Goal: Transaction & Acquisition: Download file/media

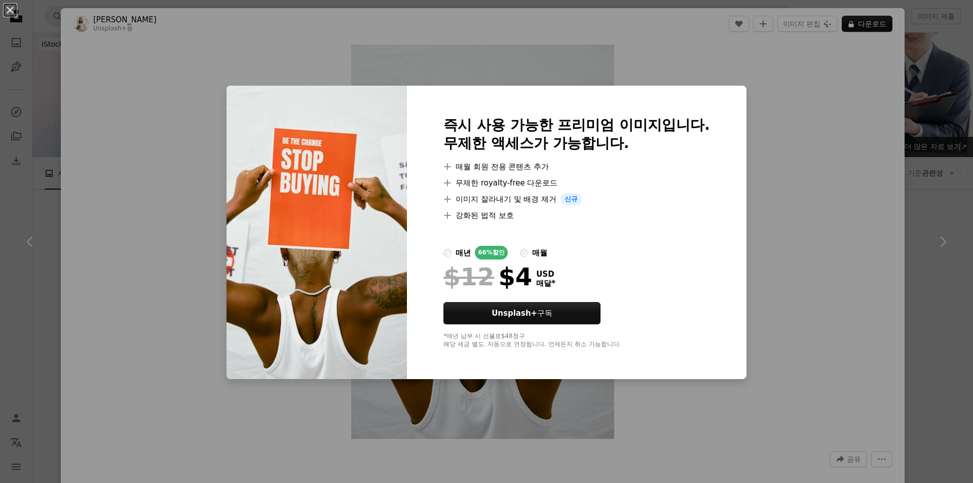
scroll to position [1621, 0]
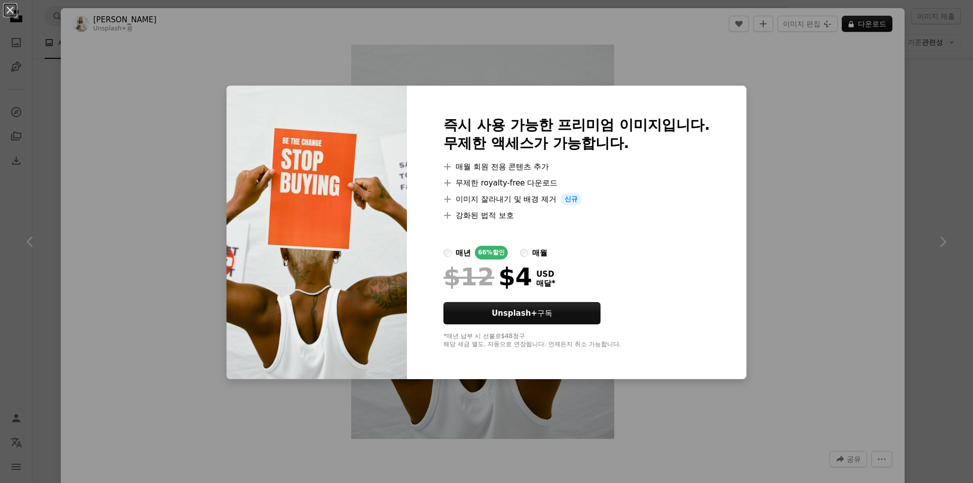
click at [9, 12] on button "An X shape" at bounding box center [10, 10] width 12 height 12
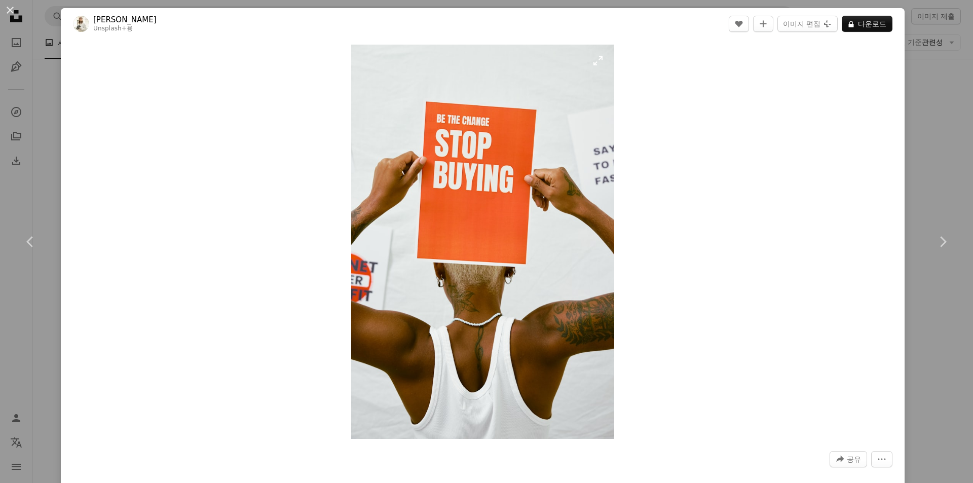
click at [596, 60] on img "이 이미지 확대" at bounding box center [482, 242] width 263 height 394
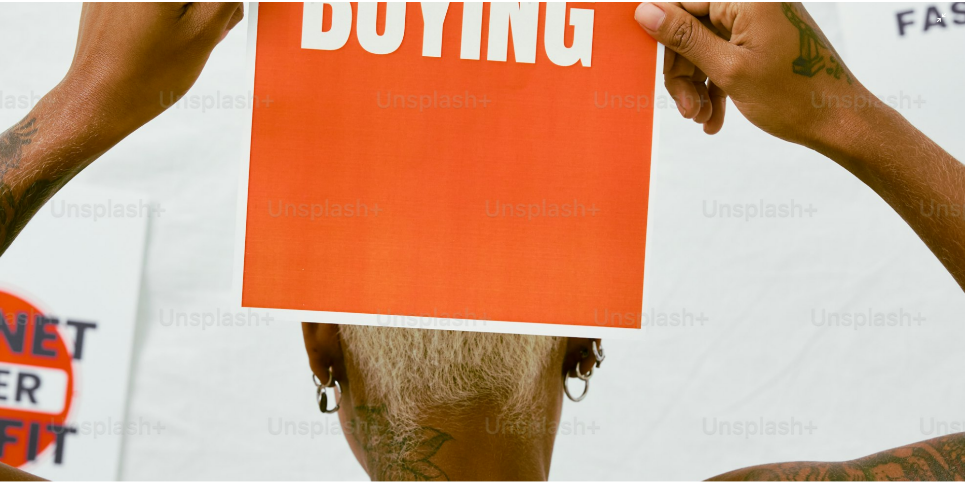
scroll to position [477, 0]
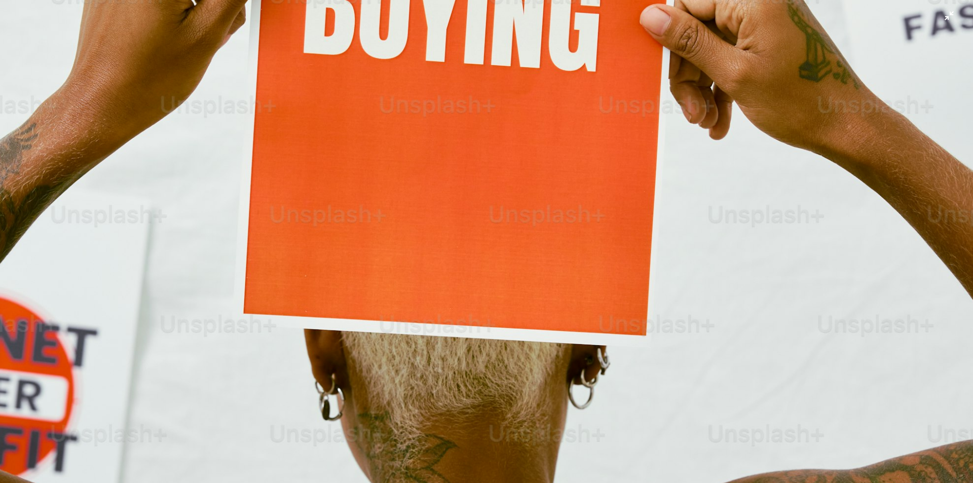
click at [938, 14] on img "이 이미지 축소" at bounding box center [486, 252] width 974 height 1460
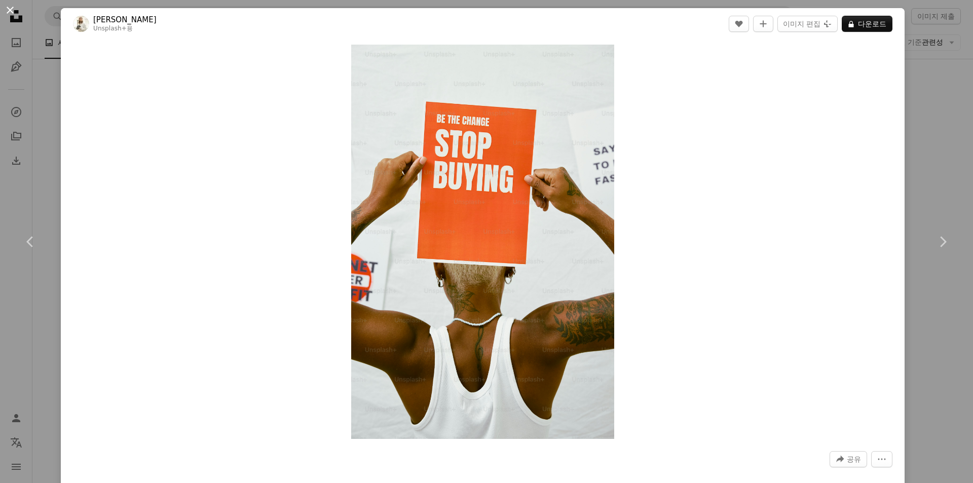
click at [10, 7] on button "An X shape" at bounding box center [10, 10] width 12 height 12
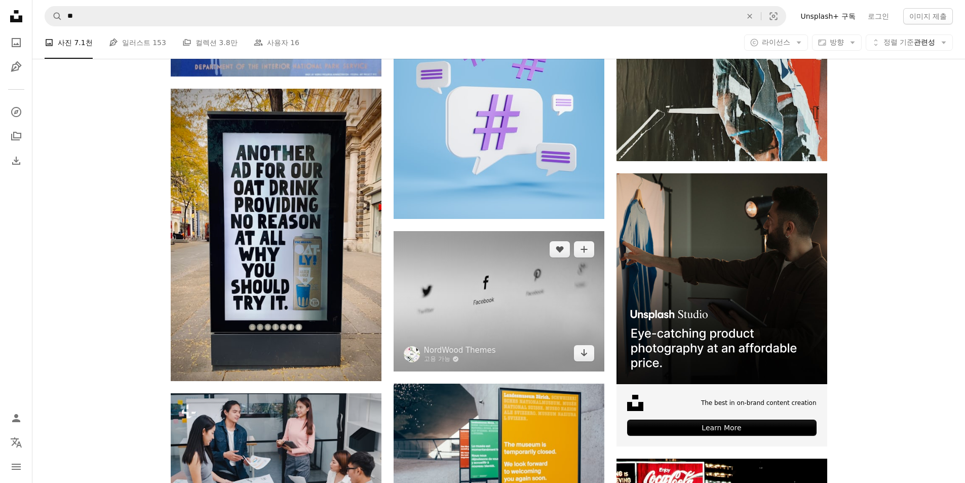
scroll to position [3901, 0]
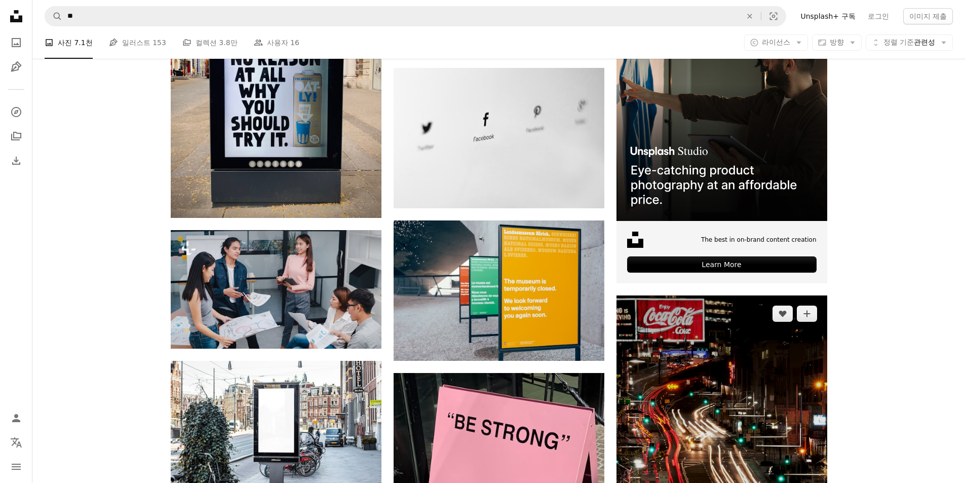
click at [796, 404] on img at bounding box center [722, 444] width 211 height 298
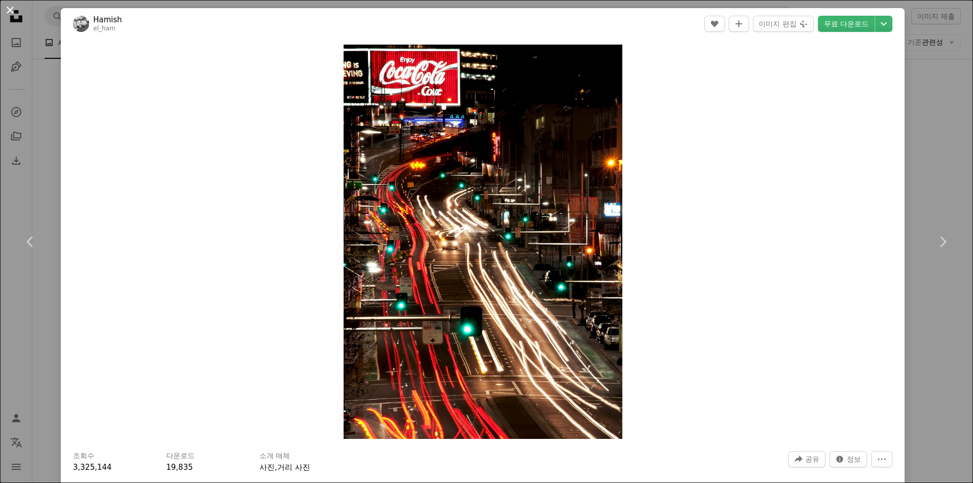
click at [9, 9] on button "An X shape" at bounding box center [10, 10] width 12 height 12
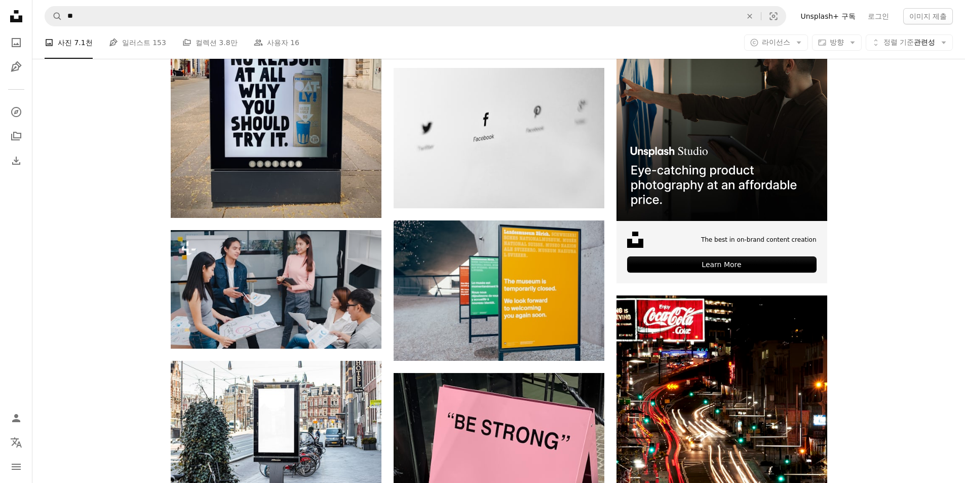
drag, startPoint x: 918, startPoint y: 323, endPoint x: 895, endPoint y: 324, distance: 22.3
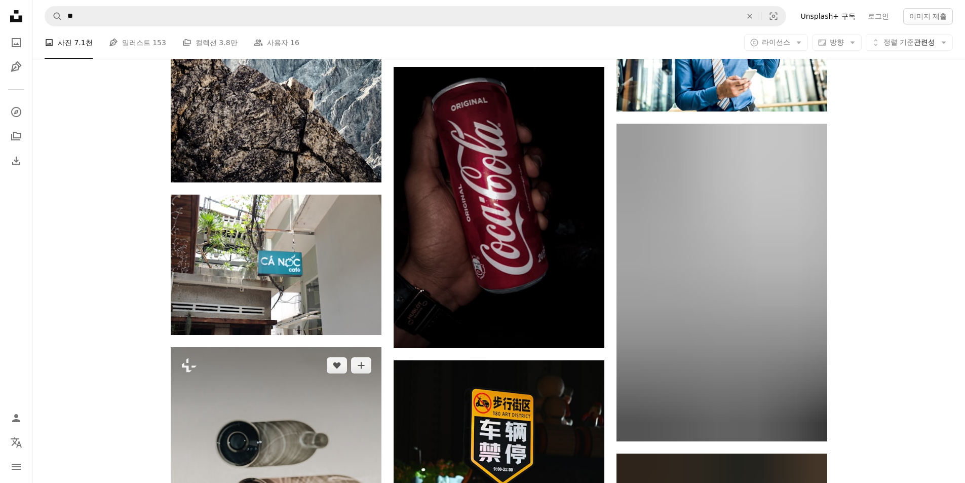
scroll to position [8107, 0]
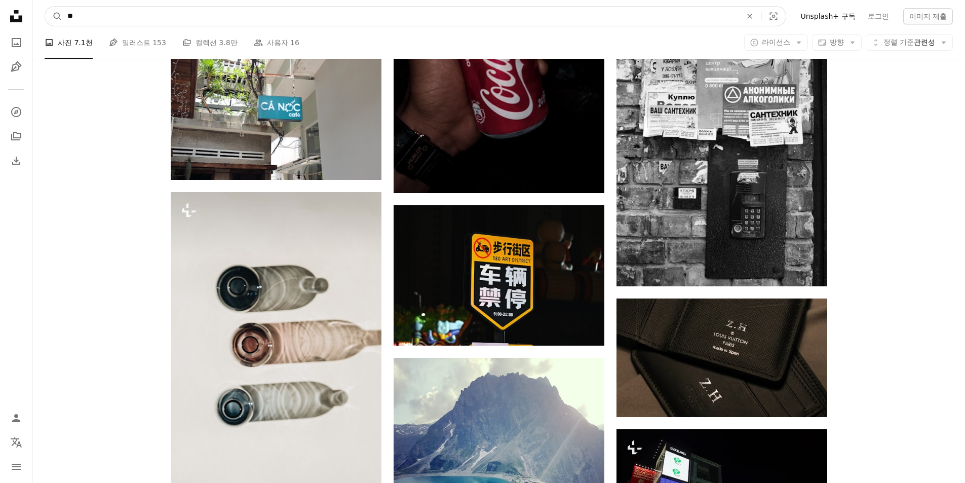
drag, startPoint x: 99, startPoint y: 23, endPoint x: 107, endPoint y: 24, distance: 8.2
click at [99, 23] on input "**" at bounding box center [400, 16] width 676 height 19
type input "*"
type input "***"
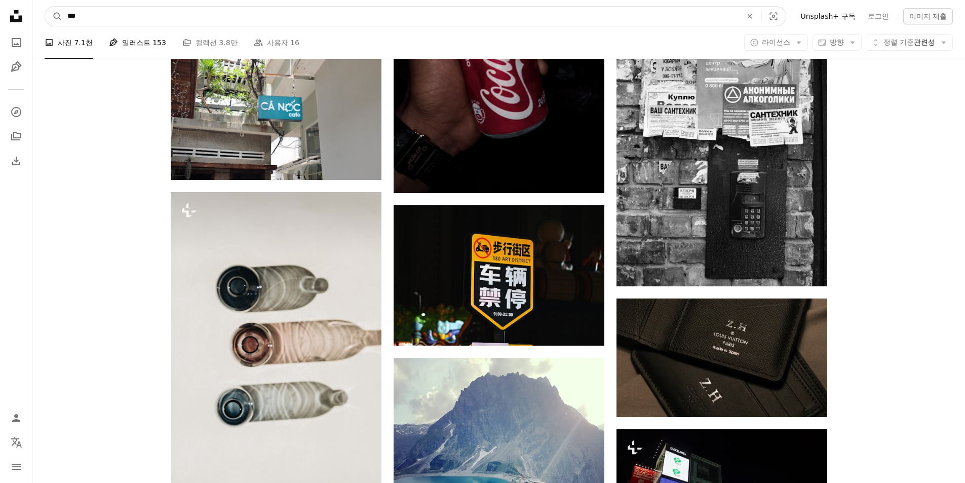
click at [45, 7] on button "A magnifying glass" at bounding box center [53, 16] width 17 height 19
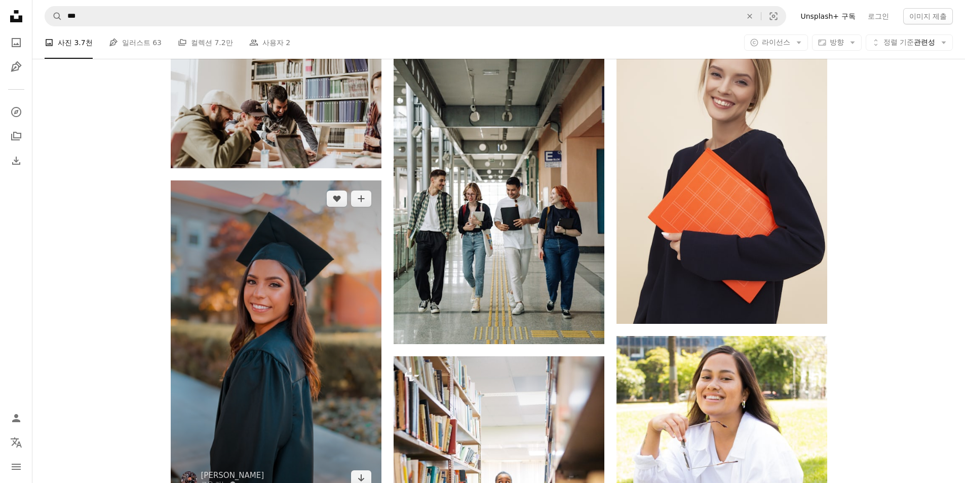
scroll to position [709, 0]
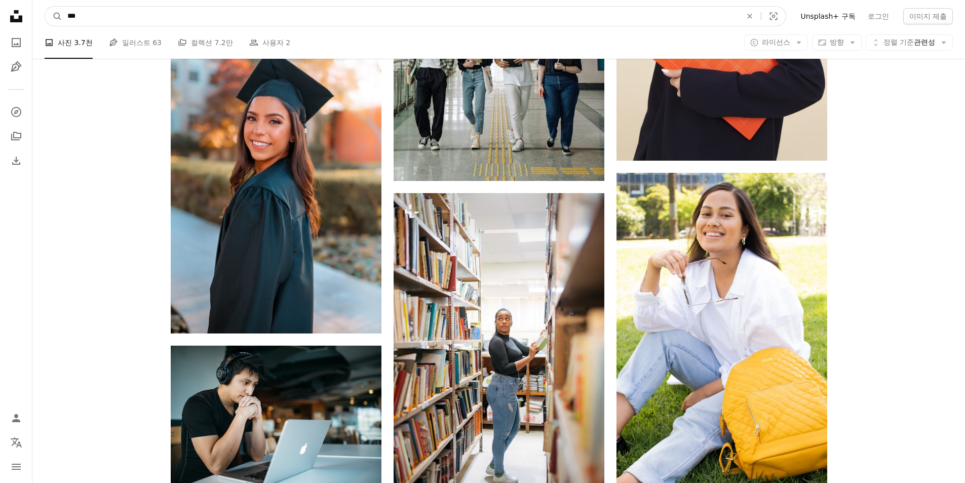
drag, startPoint x: 103, startPoint y: 17, endPoint x: 73, endPoint y: 15, distance: 30.0
click at [73, 15] on input "***" at bounding box center [400, 16] width 676 height 19
click at [138, 15] on input "***" at bounding box center [400, 16] width 676 height 19
type input "*"
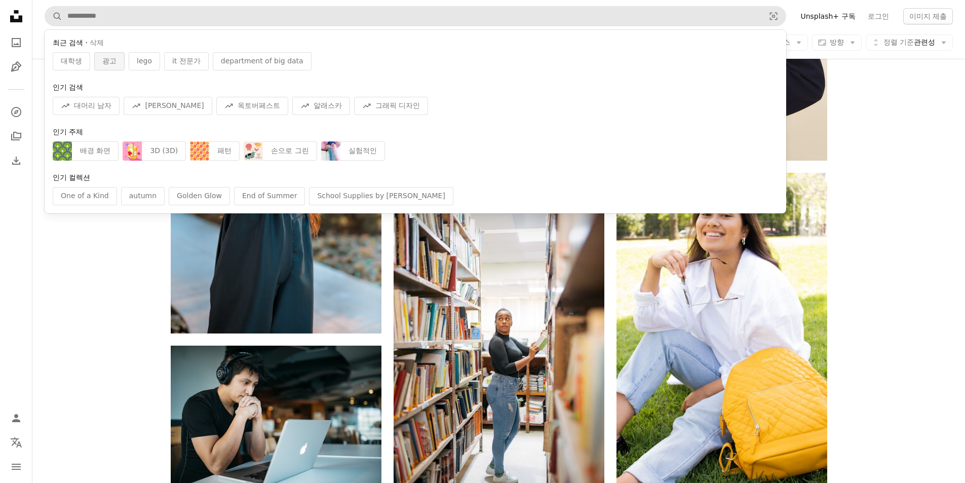
click at [111, 62] on span "광고" at bounding box center [109, 61] width 14 height 10
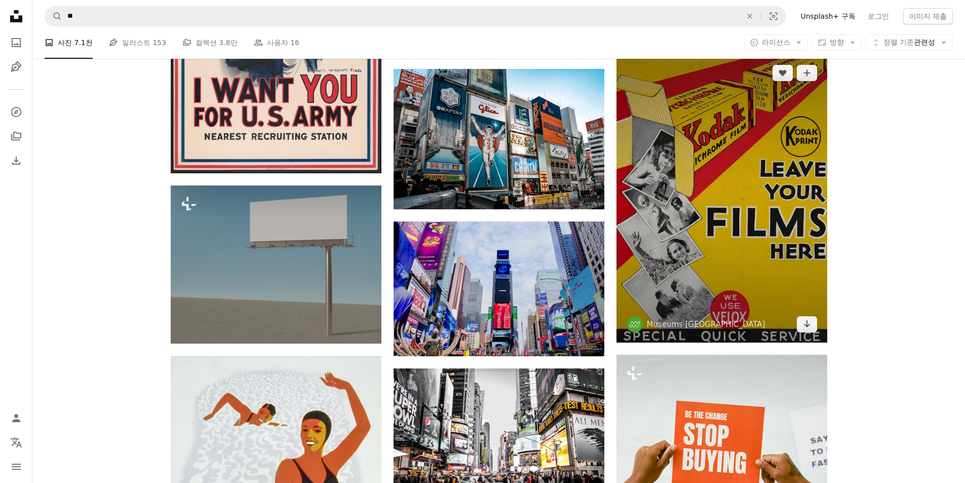
scroll to position [1469, 0]
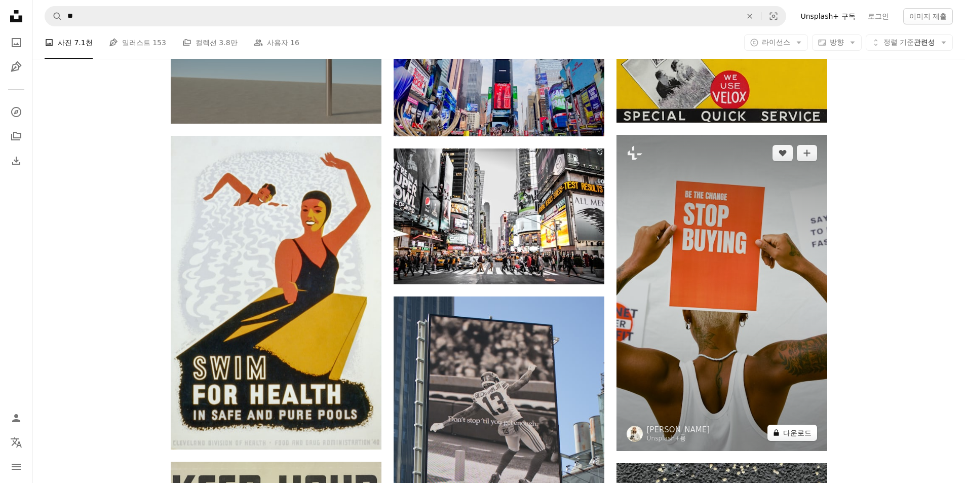
click at [789, 431] on button "A lock 다운로드" at bounding box center [793, 433] width 50 height 16
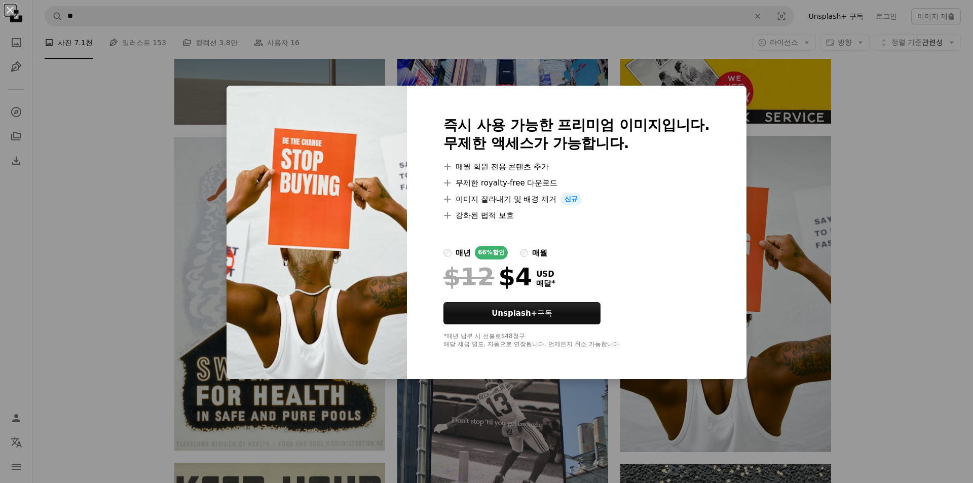
drag, startPoint x: 632, startPoint y: 142, endPoint x: 644, endPoint y: 140, distance: 12.8
click at [632, 142] on h2 "즉시 사용 가능한 프리미엄 이미지입니다. 무제한 액세스가 가능합니다." at bounding box center [576, 134] width 267 height 36
click at [310, 180] on img at bounding box center [316, 232] width 180 height 293
click at [229, 93] on img at bounding box center [316, 232] width 180 height 293
click at [10, 12] on button "An X shape" at bounding box center [10, 10] width 12 height 12
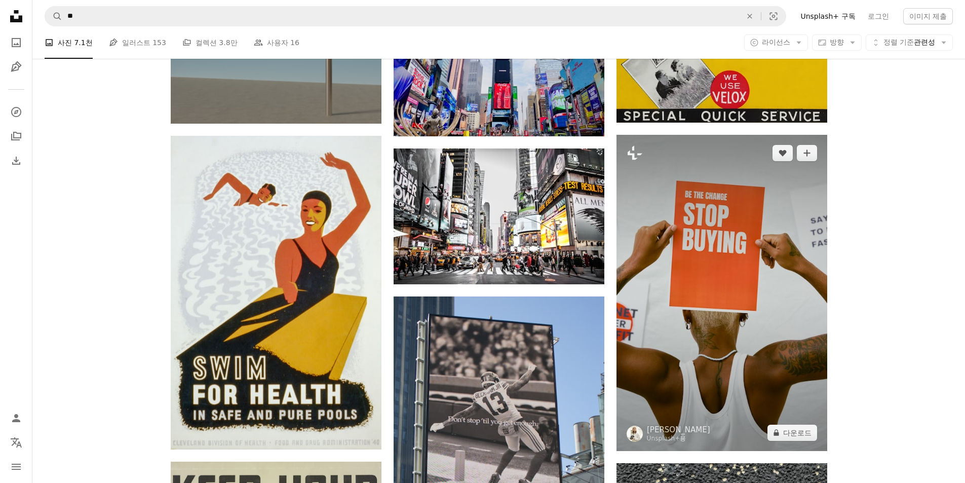
click at [765, 288] on img at bounding box center [722, 293] width 211 height 316
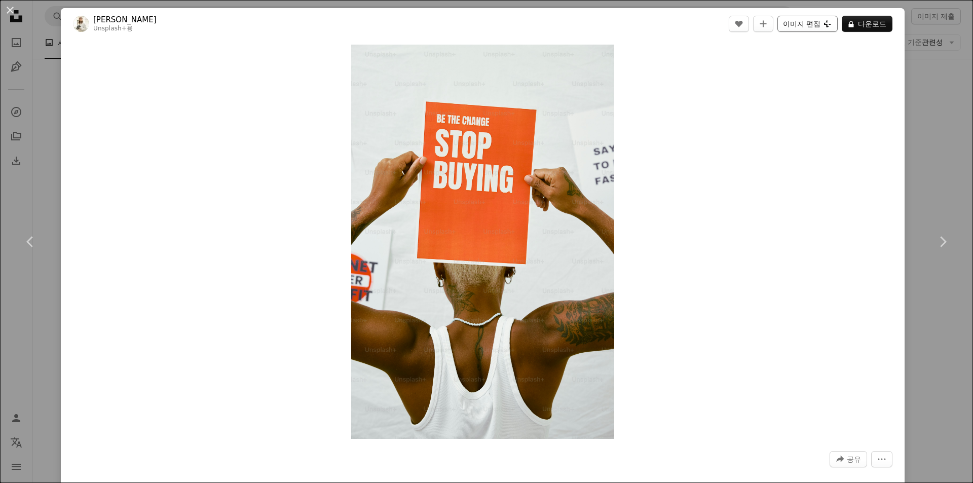
click at [787, 26] on button "이미지 편집 Plus sign for Unsplash+" at bounding box center [807, 24] width 60 height 16
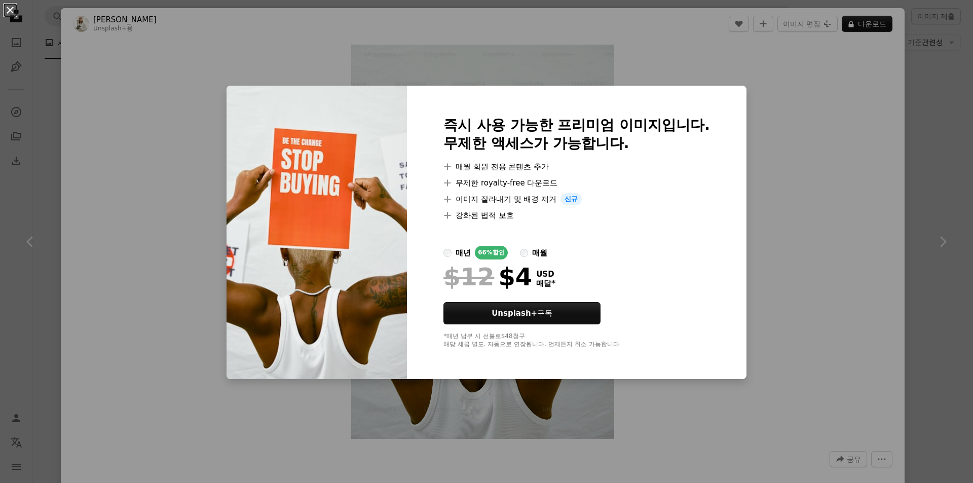
click at [11, 10] on button "An X shape" at bounding box center [10, 10] width 12 height 12
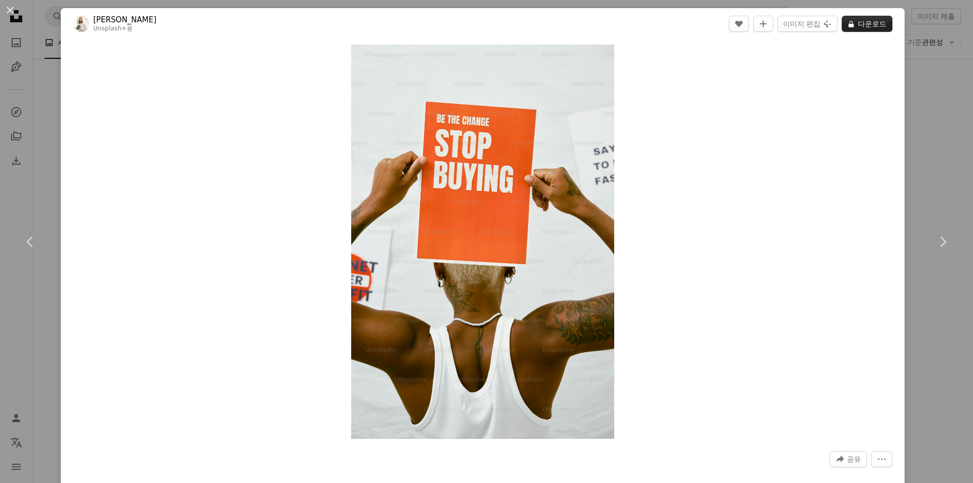
click at [849, 24] on button "A lock 다운로드" at bounding box center [867, 24] width 51 height 16
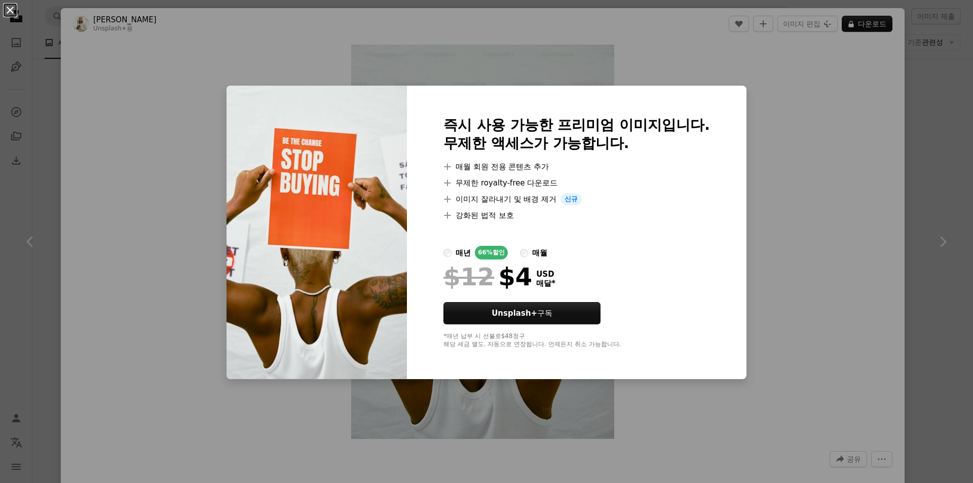
click at [9, 9] on button "An X shape" at bounding box center [10, 10] width 12 height 12
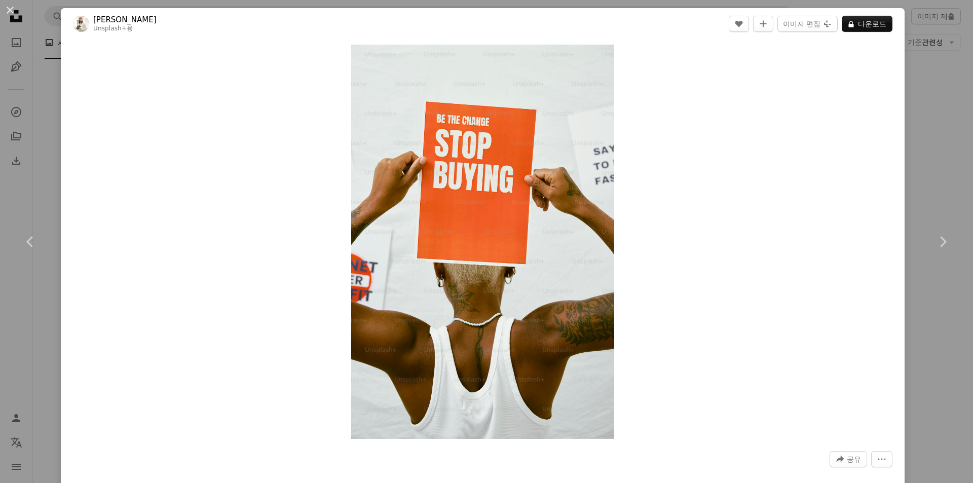
click at [240, 74] on div "Zoom in" at bounding box center [483, 242] width 844 height 404
click at [11, 12] on button "An X shape" at bounding box center [10, 10] width 12 height 12
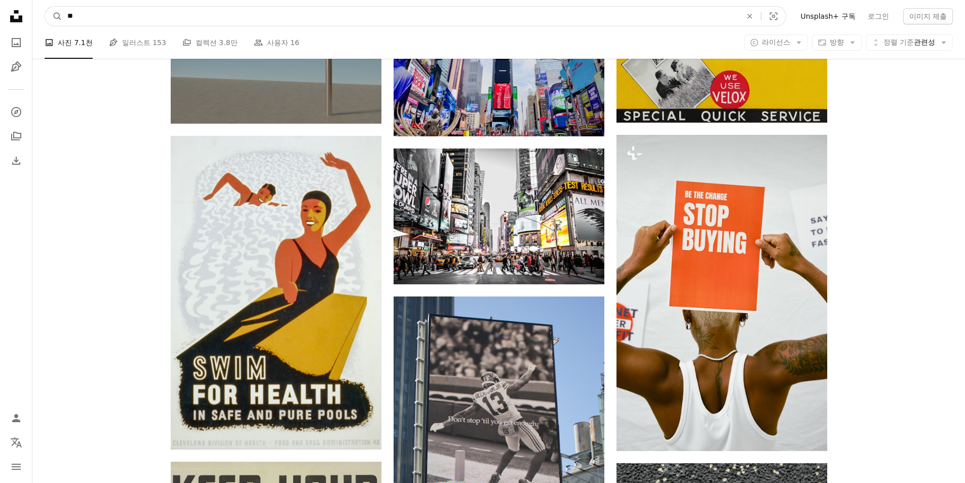
drag, startPoint x: 135, startPoint y: 19, endPoint x: 7, endPoint y: 19, distance: 128.7
type input "******"
click button "A magnifying glass" at bounding box center [53, 16] width 17 height 19
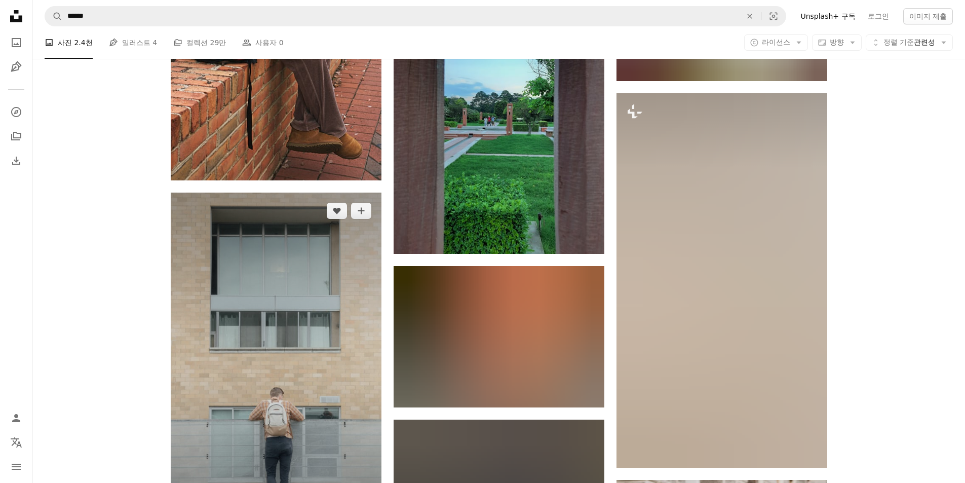
scroll to position [1419, 0]
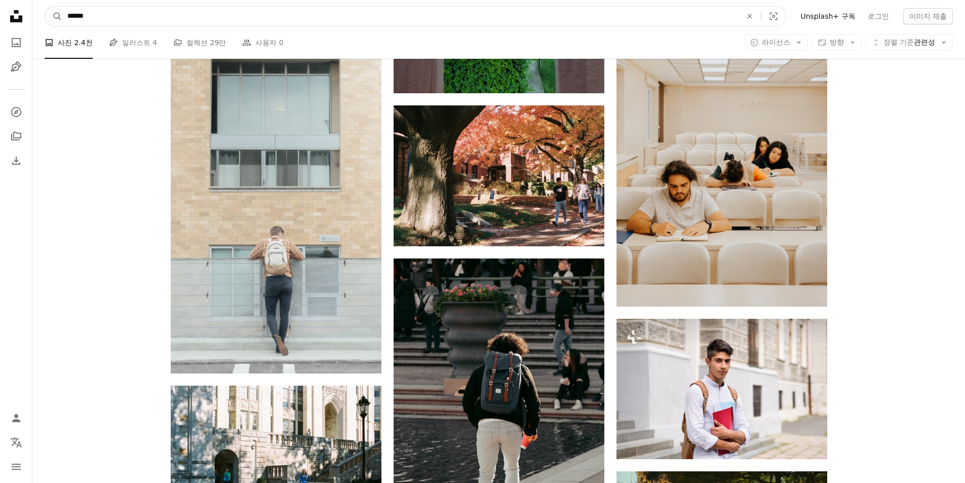
drag, startPoint x: 124, startPoint y: 16, endPoint x: 0, endPoint y: 5, distance: 124.2
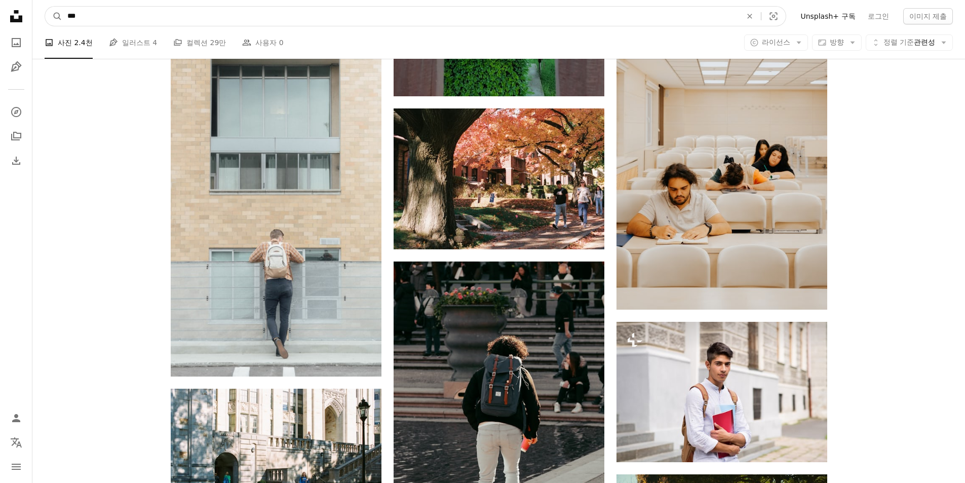
type input "***"
click at [45, 7] on button "A magnifying glass" at bounding box center [53, 16] width 17 height 19
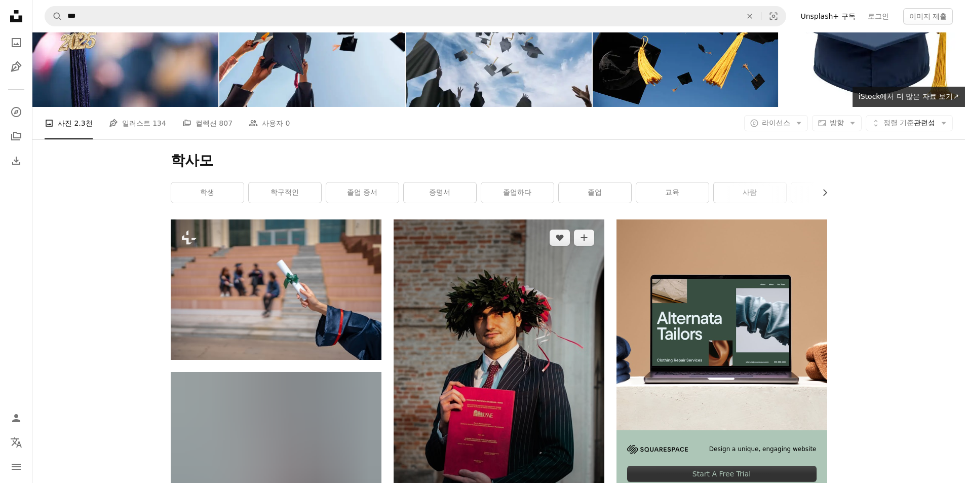
scroll to position [101, 0]
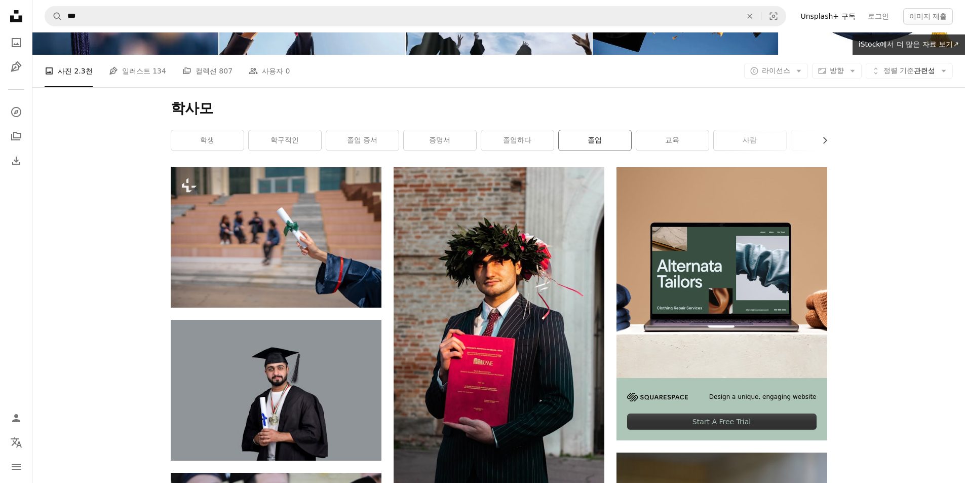
click at [616, 143] on link "졸업" at bounding box center [595, 140] width 72 height 20
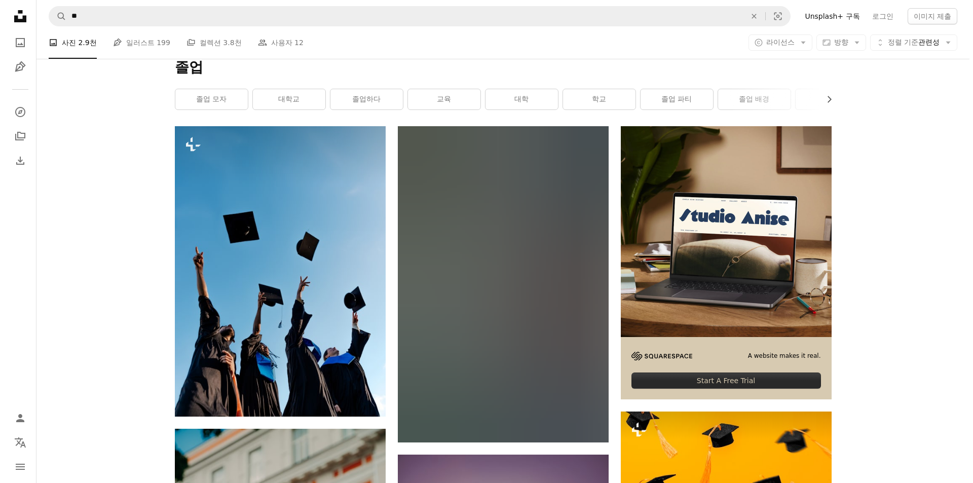
scroll to position [152, 0]
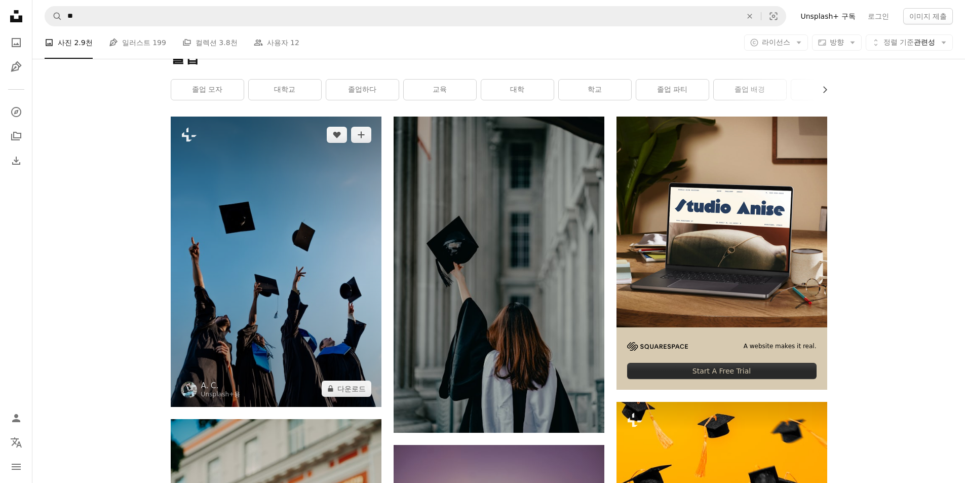
click at [333, 321] on img at bounding box center [276, 262] width 211 height 290
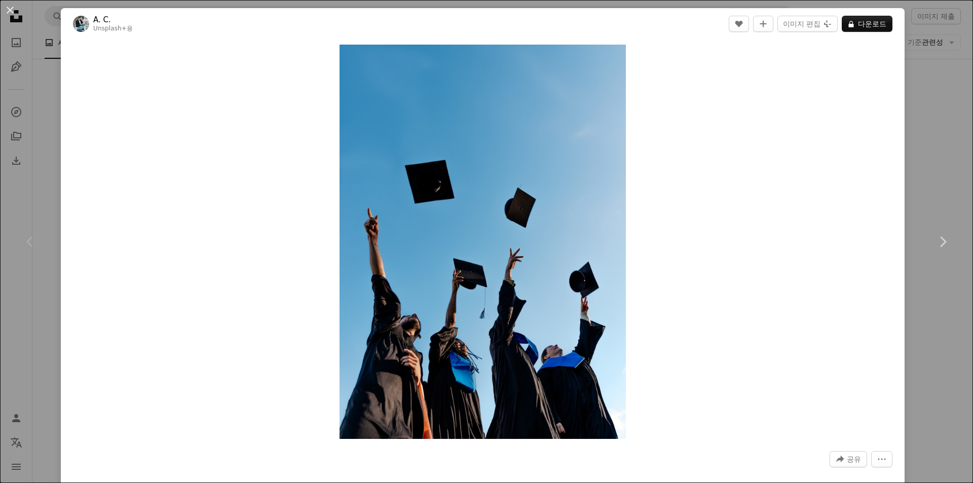
click at [12, 11] on button "An X shape" at bounding box center [10, 10] width 12 height 12
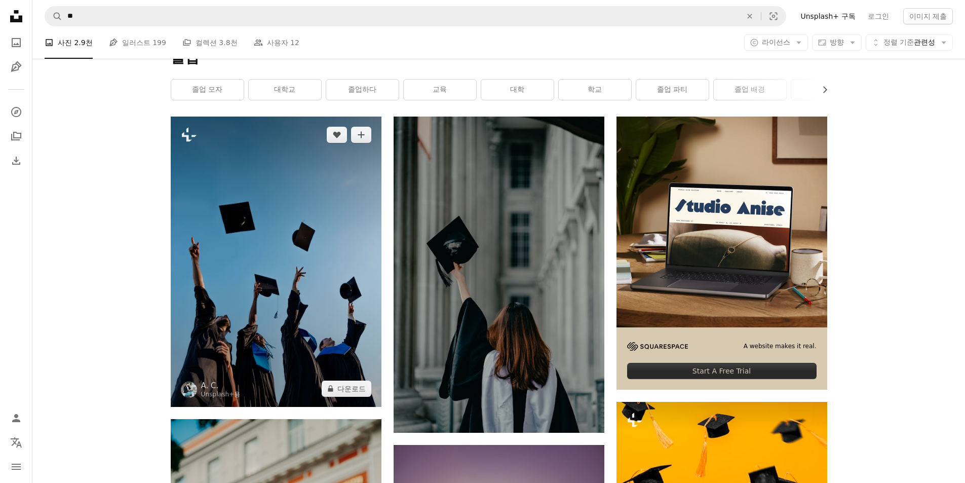
click at [283, 188] on img at bounding box center [276, 262] width 211 height 290
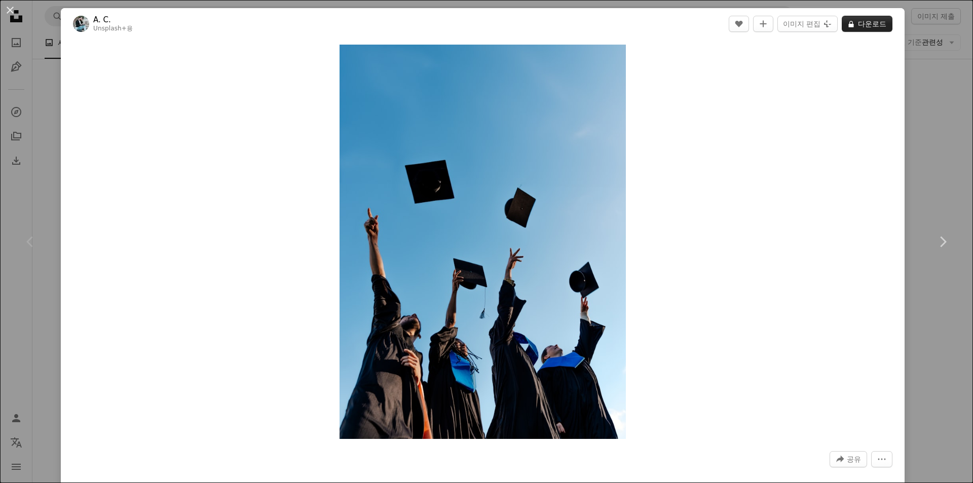
click at [852, 31] on button "A lock 다운로드" at bounding box center [867, 24] width 51 height 16
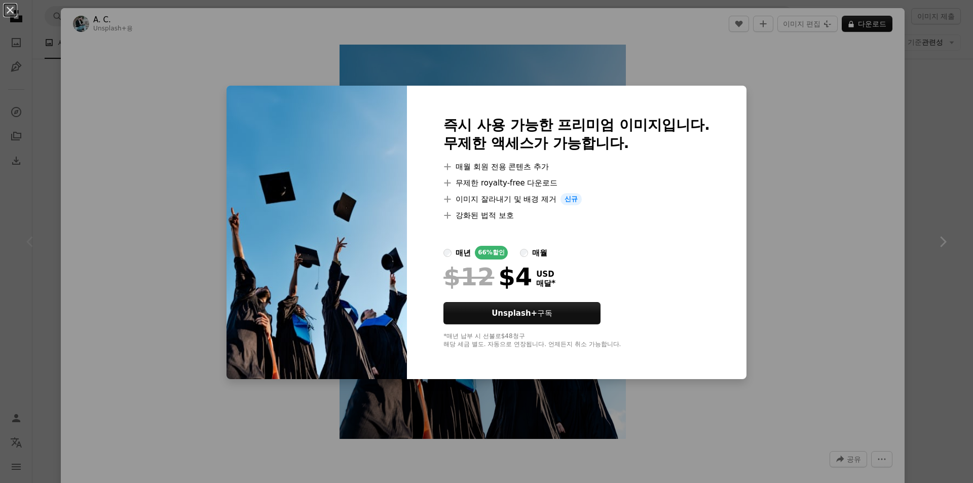
click at [117, 56] on div "An X shape 즉시 사용 가능한 프리미엄 이미지입니다. 무제한 액세스가 가능합니다. A plus sign 매월 회원 전용 콘텐츠 추가 A…" at bounding box center [486, 241] width 973 height 483
